Goal: Navigation & Orientation: Find specific page/section

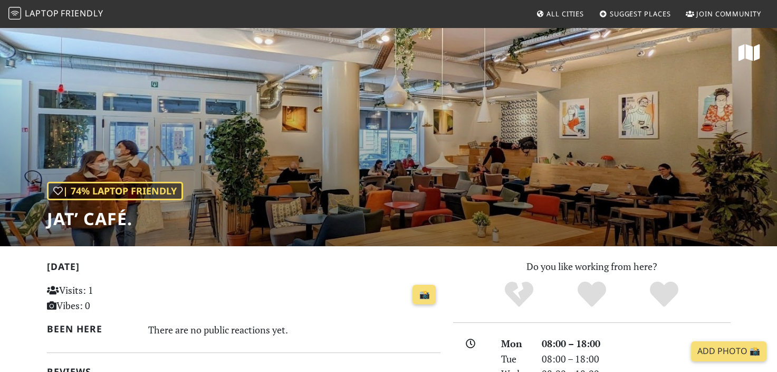
click at [65, 12] on span "Friendly" at bounding box center [82, 13] width 42 height 12
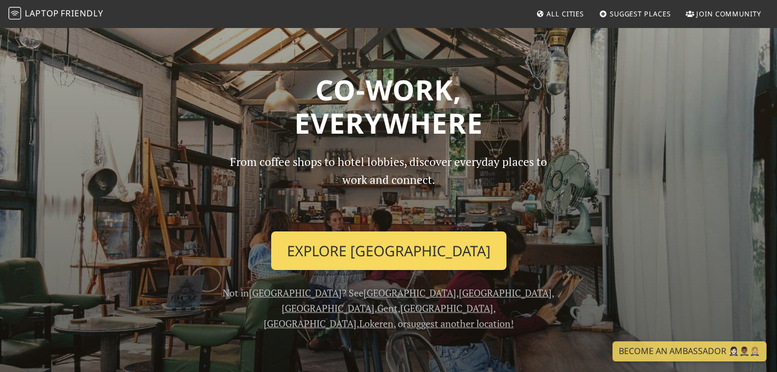
click at [371, 258] on link "Explore [GEOGRAPHIC_DATA]" at bounding box center [388, 250] width 235 height 39
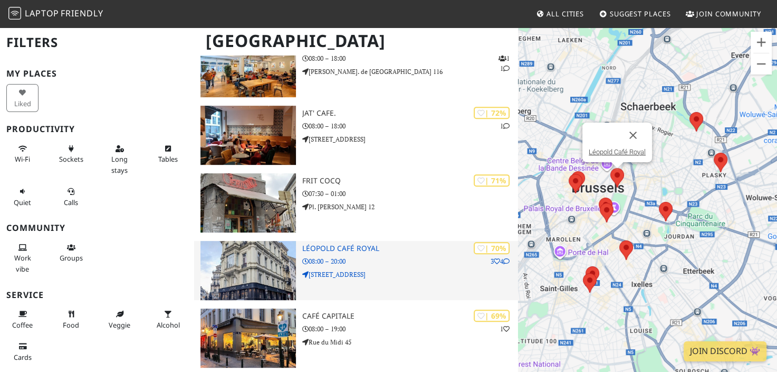
scroll to position [392, 0]
